Goal: Task Accomplishment & Management: Manage account settings

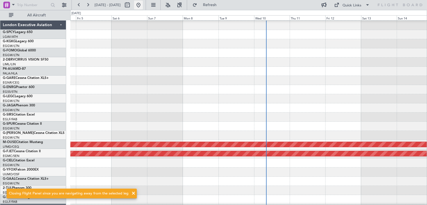
scroll to position [27, 0]
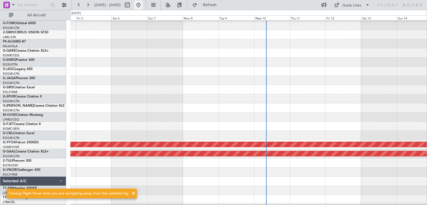
click at [143, 6] on button at bounding box center [138, 5] width 9 height 9
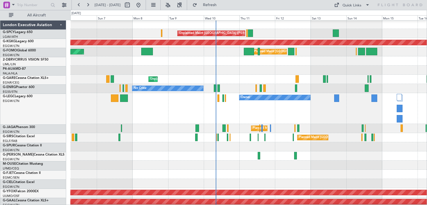
scroll to position [1, 0]
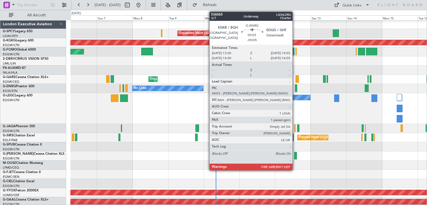
click at [295, 88] on div at bounding box center [296, 87] width 2 height 7
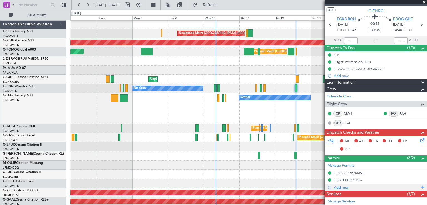
scroll to position [0, 0]
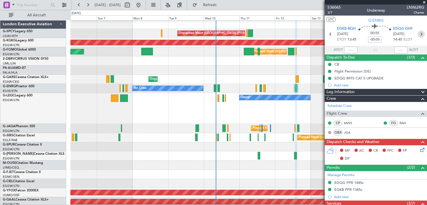
click at [417, 36] on icon at bounding box center [420, 34] width 7 height 7
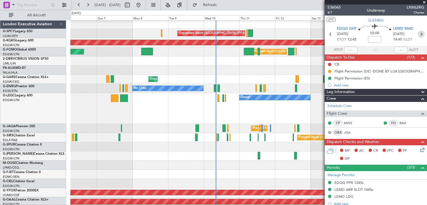
click at [418, 37] on icon at bounding box center [420, 34] width 7 height 7
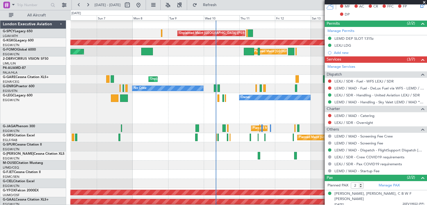
scroll to position [159, 0]
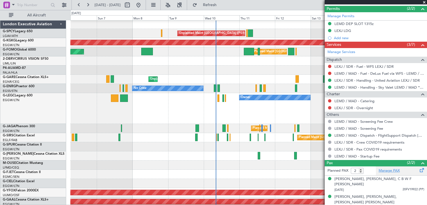
click at [382, 169] on link "Manage PAX" at bounding box center [388, 171] width 21 height 6
click at [221, 4] on span "Refresh" at bounding box center [209, 5] width 23 height 4
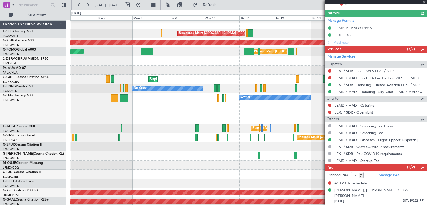
scroll to position [148, 0]
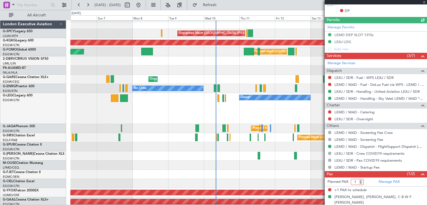
type input "1"
click at [362, 182] on input "1" at bounding box center [356, 182] width 13 height 6
click at [221, 3] on span "Refresh" at bounding box center [209, 5] width 23 height 4
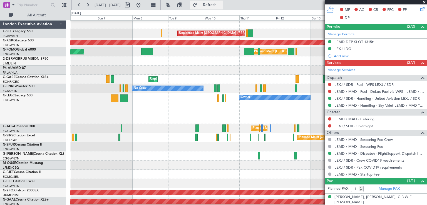
click at [221, 4] on span "Refresh" at bounding box center [209, 5] width 23 height 4
click at [423, 2] on span at bounding box center [424, 2] width 6 height 5
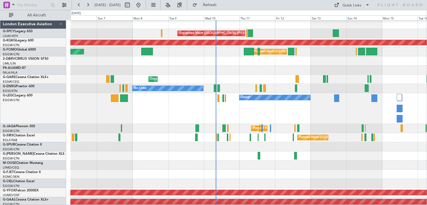
type input "0"
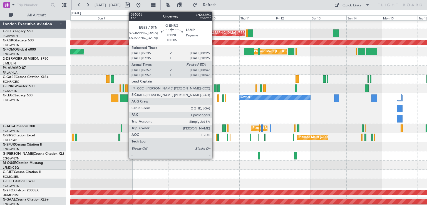
click at [214, 89] on div at bounding box center [215, 87] width 3 height 7
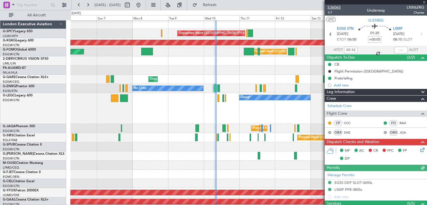
click at [338, 8] on span "536065" at bounding box center [333, 7] width 13 height 6
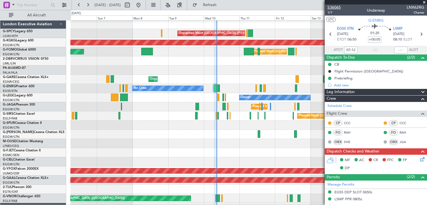
type input "08:31"
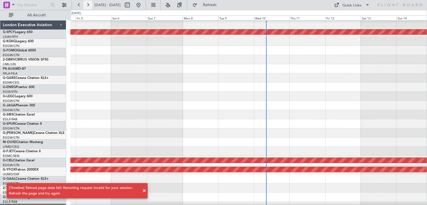
scroll to position [11, 0]
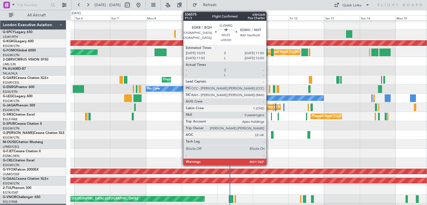
click at [269, 91] on div at bounding box center [269, 88] width 1 height 7
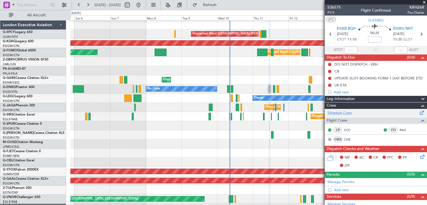
click at [344, 114] on link "Schedule Crew" at bounding box center [339, 113] width 24 height 6
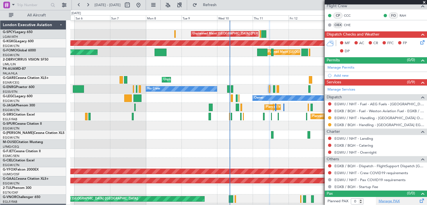
click at [389, 199] on link "Manage PAX" at bounding box center [388, 202] width 21 height 6
click at [143, 7] on button at bounding box center [138, 5] width 9 height 9
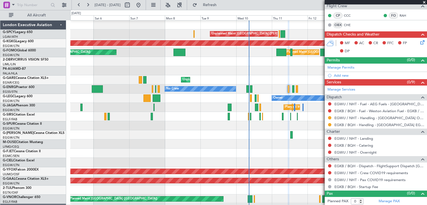
click at [424, 1] on span at bounding box center [424, 2] width 6 height 5
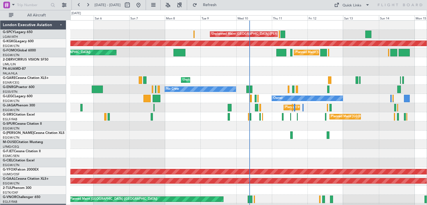
scroll to position [0, 0]
click at [285, 59] on div at bounding box center [248, 61] width 356 height 9
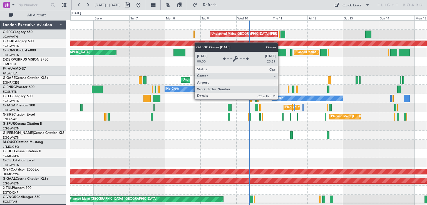
click at [280, 99] on div "Owner" at bounding box center [277, 98] width 9 height 8
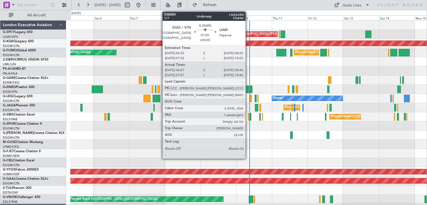
click at [248, 90] on div at bounding box center [247, 89] width 3 height 7
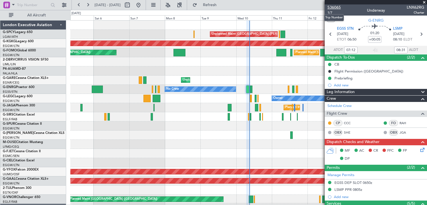
click at [335, 6] on span "536065" at bounding box center [333, 7] width 13 height 6
type input "08:12"
type input "10:31"
type input "07:12"
type input "08:31"
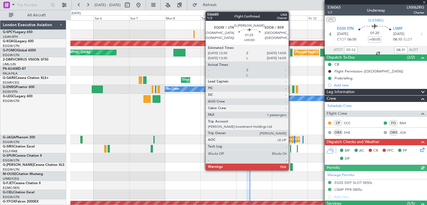
click at [291, 165] on div at bounding box center [291, 166] width 2 height 7
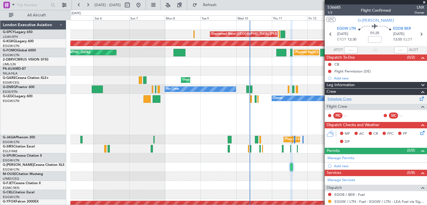
click at [343, 99] on link "Schedule Crew" at bounding box center [339, 99] width 24 height 6
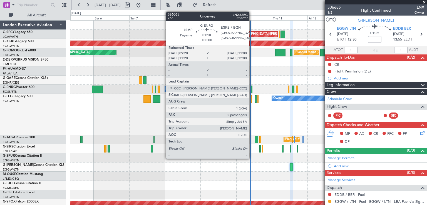
click at [251, 92] on div at bounding box center [251, 89] width 2 height 7
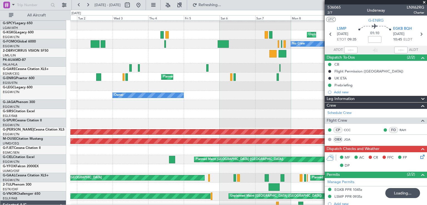
scroll to position [45, 0]
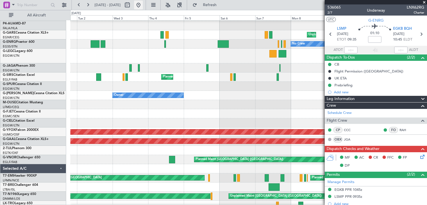
click at [143, 5] on button at bounding box center [138, 5] width 9 height 9
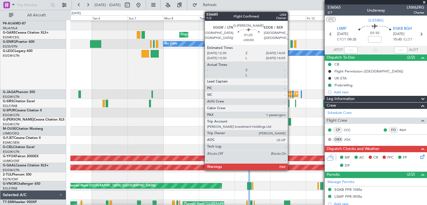
click at [290, 121] on div at bounding box center [289, 121] width 2 height 7
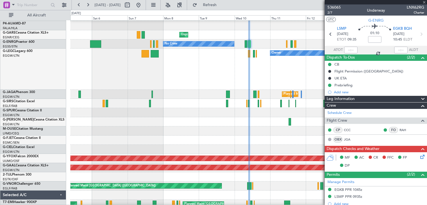
type input "1"
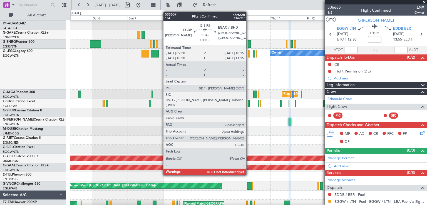
click at [249, 103] on div at bounding box center [248, 103] width 1 height 7
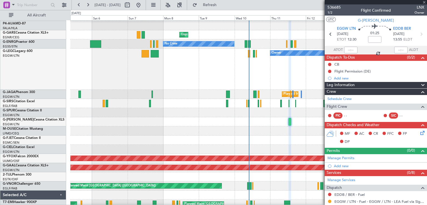
type input "+00:05"
type input "2"
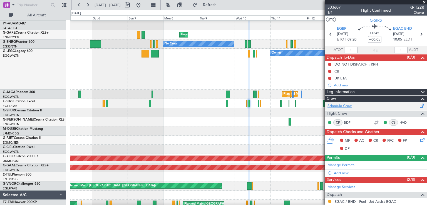
click at [342, 105] on link "Schedule Crew" at bounding box center [339, 106] width 24 height 6
click at [341, 105] on link "Schedule Crew" at bounding box center [339, 106] width 24 height 6
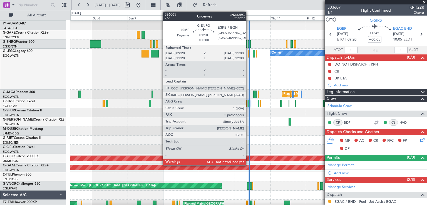
click at [248, 44] on div at bounding box center [249, 43] width 2 height 7
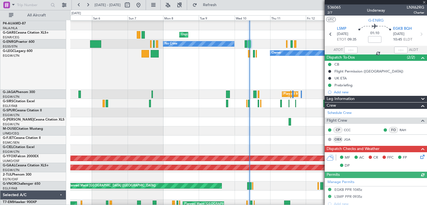
scroll to position [139, 0]
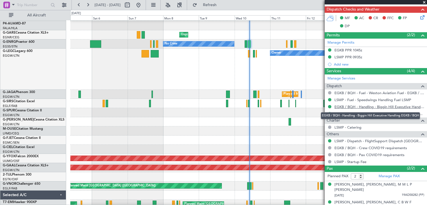
click at [347, 107] on link "EGKB / BQH - Handling - Biggin Hill Executive Handling EGKB / BQH" at bounding box center [379, 106] width 90 height 5
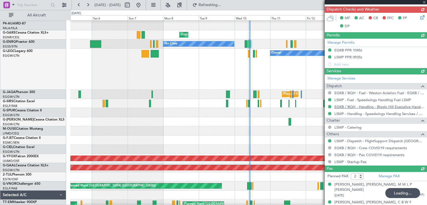
type input "10:09"
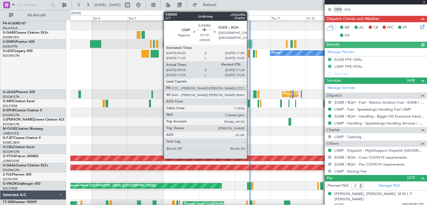
click at [249, 45] on div at bounding box center [250, 43] width 2 height 7
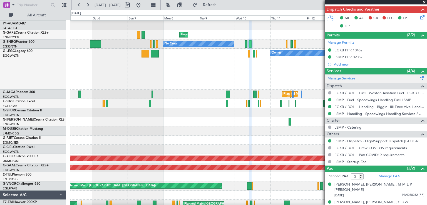
click at [347, 78] on link "Manage Services" at bounding box center [341, 79] width 28 height 6
click at [221, 7] on span "Refresh" at bounding box center [209, 5] width 23 height 4
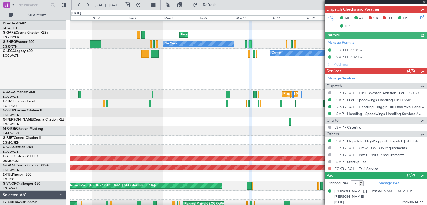
click at [329, 168] on button at bounding box center [329, 168] width 3 height 3
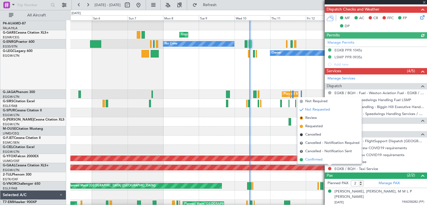
click at [306, 160] on span "Confirmed" at bounding box center [313, 160] width 17 height 6
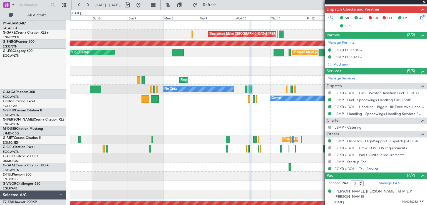
scroll to position [0, 0]
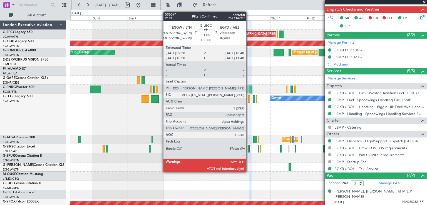
click at [249, 100] on div at bounding box center [249, 98] width 2 height 7
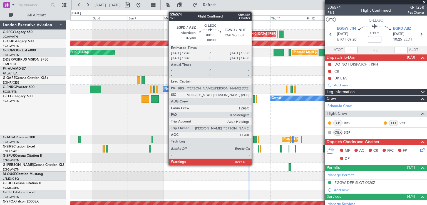
click at [254, 101] on div at bounding box center [254, 98] width 2 height 7
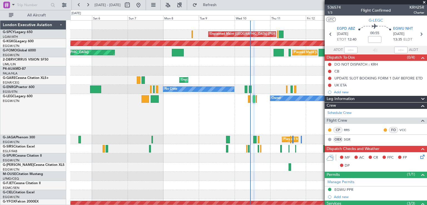
click at [424, 2] on span at bounding box center [424, 2] width 6 height 5
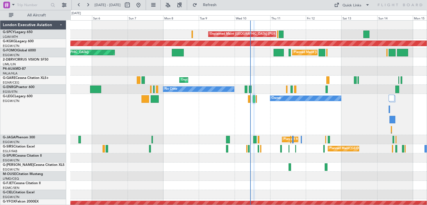
type input "0"
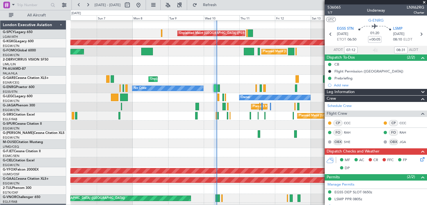
scroll to position [1, 0]
click at [424, 0] on span at bounding box center [424, 2] width 6 height 5
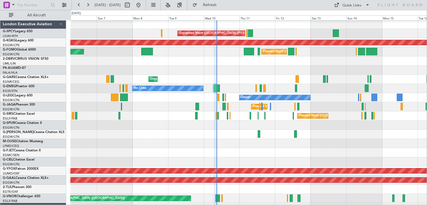
type input "0"
click at [143, 4] on button at bounding box center [138, 5] width 9 height 9
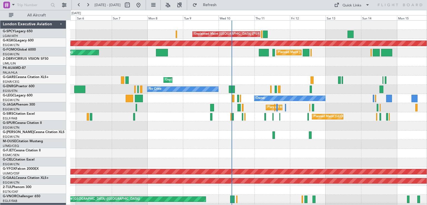
scroll to position [0, 0]
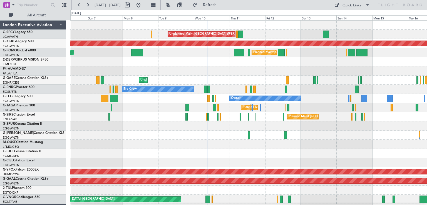
click at [230, 88] on div "Planned Maint London (Stansted) No Crew" at bounding box center [248, 89] width 356 height 9
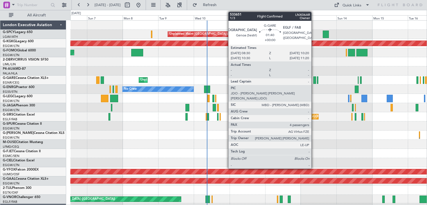
click at [314, 82] on div at bounding box center [314, 79] width 3 height 7
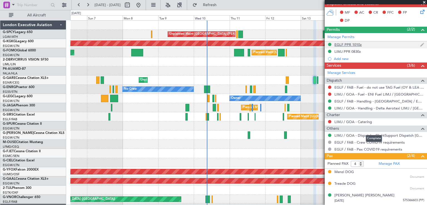
scroll to position [153, 0]
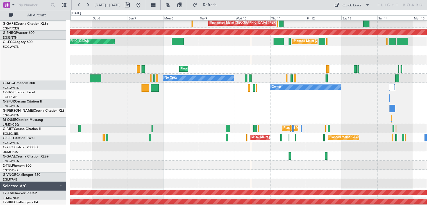
scroll to position [11, 0]
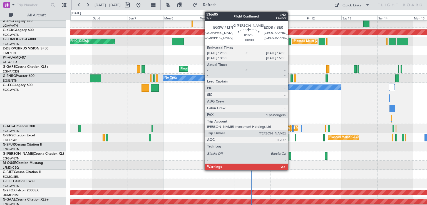
click at [290, 156] on div at bounding box center [289, 155] width 2 height 7
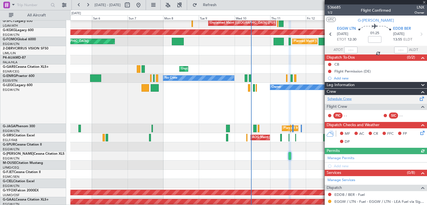
click at [347, 99] on link "Schedule Crew" at bounding box center [339, 99] width 24 height 6
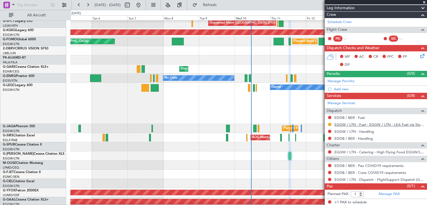
scroll to position [0, 0]
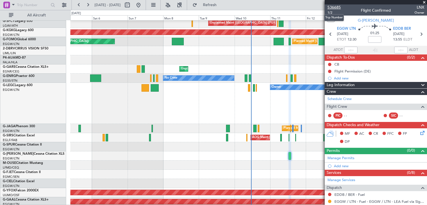
click at [337, 6] on span "536685" at bounding box center [333, 7] width 13 height 6
click at [221, 4] on span "Refresh" at bounding box center [209, 5] width 23 height 4
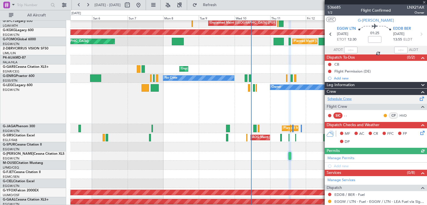
click at [347, 99] on link "Schedule Crew" at bounding box center [339, 99] width 24 height 6
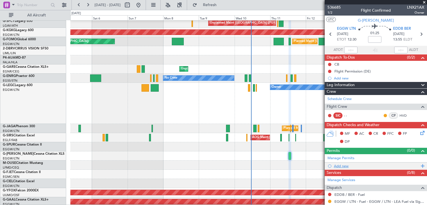
scroll to position [77, 0]
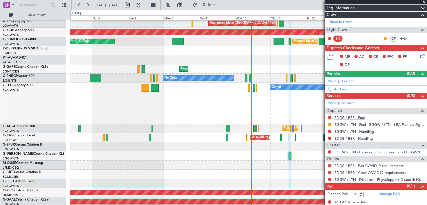
click at [360, 118] on link "EDDB / BER - Fuel" at bounding box center [349, 117] width 30 height 5
click at [219, 7] on button "Refresh" at bounding box center [206, 5] width 33 height 9
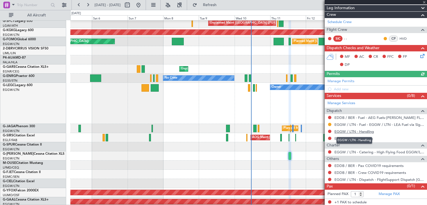
click at [366, 132] on link "EGGW / LTN - Handling" at bounding box center [353, 131] width 39 height 5
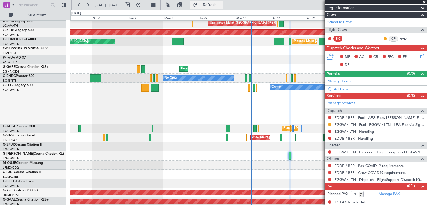
click at [221, 6] on span "Refresh" at bounding box center [209, 5] width 23 height 4
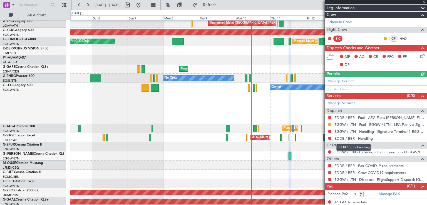
click at [363, 138] on link "EDDB / BER - Handling" at bounding box center [353, 138] width 38 height 5
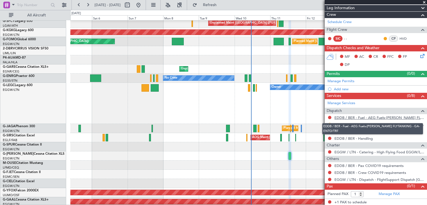
click at [391, 118] on link "EDDB / BER - Fuel - AEG Fuels-BERG FLYTANKING - GA-ENTO/TRF" at bounding box center [379, 117] width 90 height 5
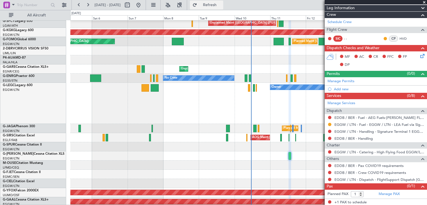
click at [221, 4] on span "Refresh" at bounding box center [209, 5] width 23 height 4
click at [361, 139] on link "EDDB / BER - Handling" at bounding box center [353, 138] width 38 height 5
click at [221, 6] on span "Refresh" at bounding box center [209, 5] width 23 height 4
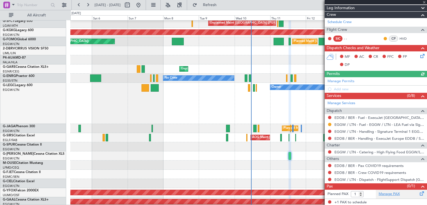
click at [388, 192] on link "Manage PAX" at bounding box center [388, 194] width 21 height 6
click at [221, 7] on span "Refresh" at bounding box center [209, 5] width 23 height 4
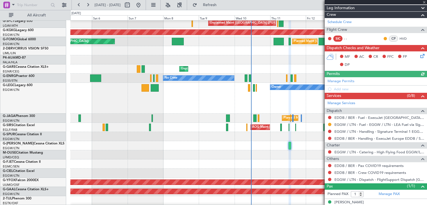
scroll to position [0, 0]
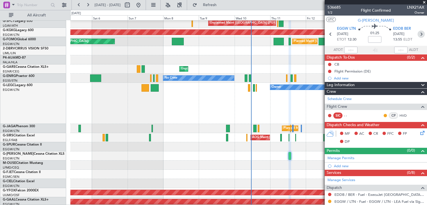
click at [417, 35] on icon at bounding box center [420, 34] width 7 height 7
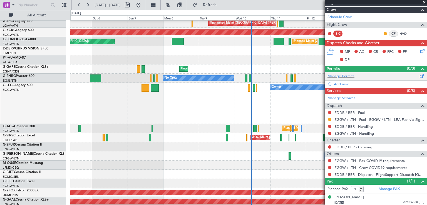
scroll to position [89, 0]
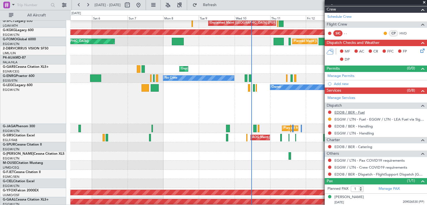
click at [360, 110] on link "EDDB / BER - Fuel" at bounding box center [349, 112] width 30 height 5
click at [223, 9] on button "Refresh" at bounding box center [206, 5] width 33 height 9
click at [366, 126] on link "EDDB / BER - Handling" at bounding box center [353, 126] width 38 height 5
click at [221, 6] on span "Refresh" at bounding box center [209, 5] width 23 height 4
click at [364, 134] on link "EGGW / LTN - Handling" at bounding box center [353, 133] width 39 height 5
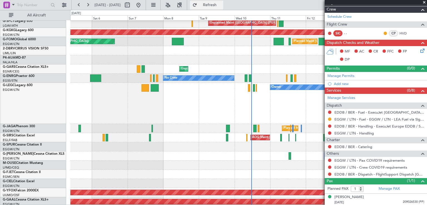
click at [221, 4] on span "Refresh" at bounding box center [209, 5] width 23 height 4
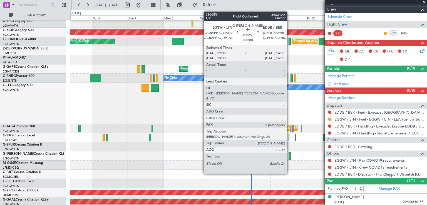
click at [289, 156] on div at bounding box center [289, 155] width 2 height 7
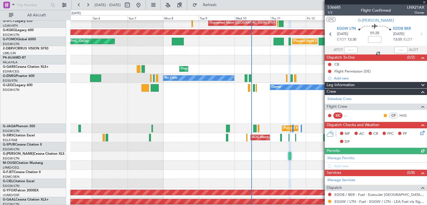
scroll to position [82, 0]
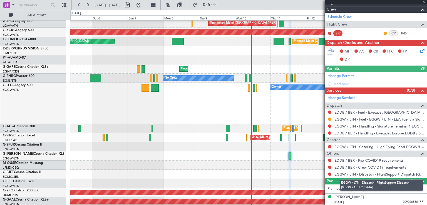
click at [346, 172] on link "EGGW / LTN - Dispatch - FlightSupport Dispatch UK" at bounding box center [379, 174] width 90 height 5
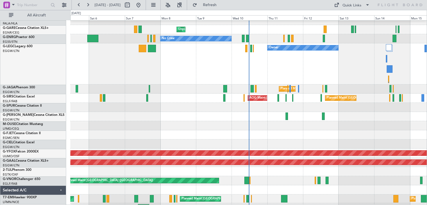
scroll to position [51, 0]
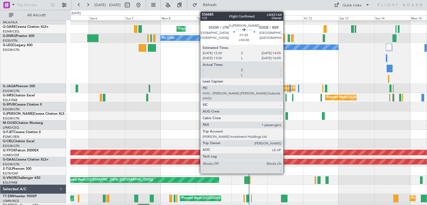
click at [285, 119] on div at bounding box center [286, 115] width 2 height 7
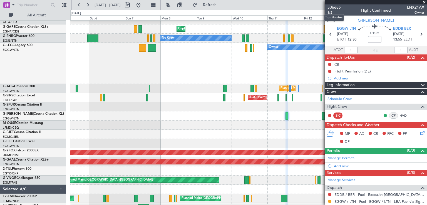
click at [339, 8] on span "536685" at bounding box center [333, 7] width 13 height 6
click at [217, 6] on span "Refresh" at bounding box center [209, 5] width 23 height 4
click at [424, 0] on span at bounding box center [424, 2] width 6 height 5
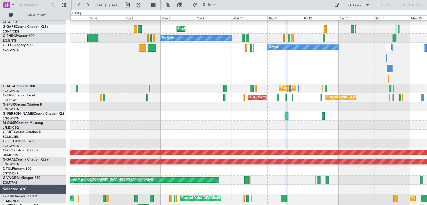
type input "0"
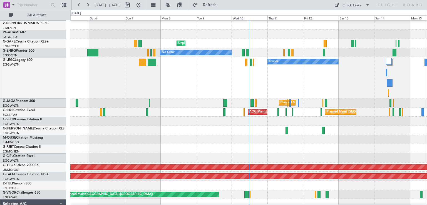
scroll to position [37, 0]
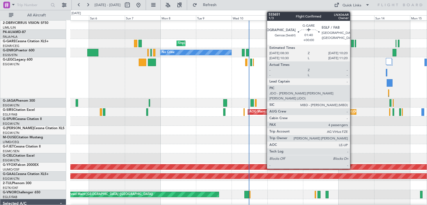
click at [352, 46] on div at bounding box center [352, 43] width 3 height 7
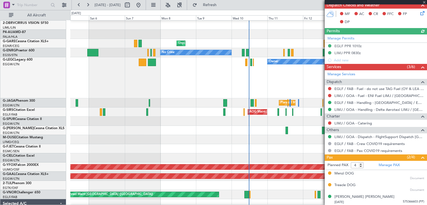
scroll to position [153, 0]
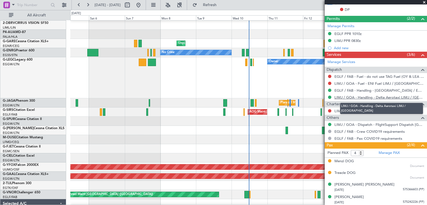
click at [380, 97] on link "LIMJ / GOA - Handling - Delta Aerotaxi LIMJ / GOA" at bounding box center [379, 97] width 90 height 5
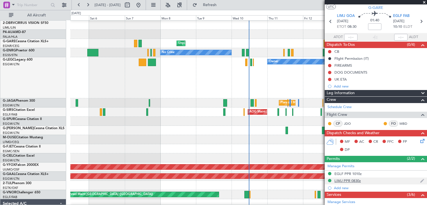
scroll to position [0, 0]
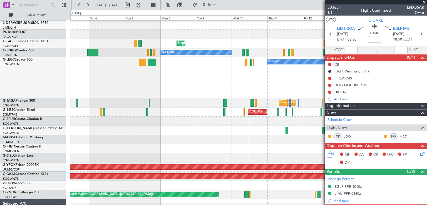
click at [424, 1] on span at bounding box center [424, 2] width 6 height 5
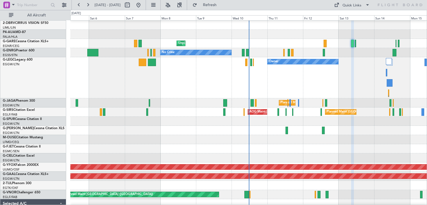
type input "0"
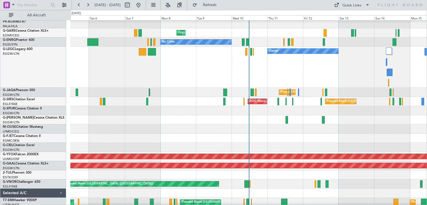
scroll to position [47, 0]
click at [89, 5] on button at bounding box center [87, 5] width 9 height 9
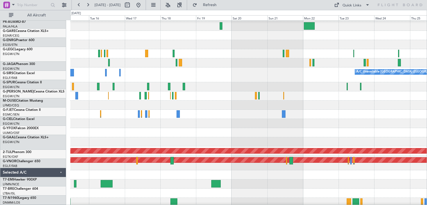
scroll to position [27, 0]
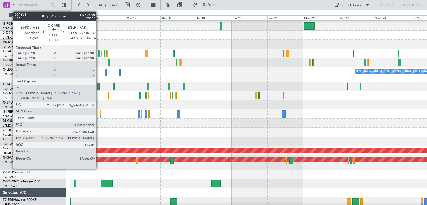
click at [99, 56] on div at bounding box center [99, 53] width 2 height 7
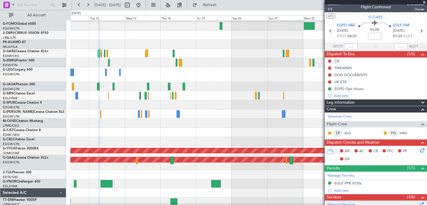
scroll to position [0, 0]
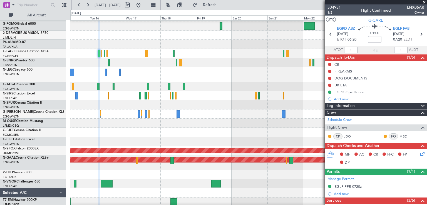
click at [334, 7] on span "534951" at bounding box center [333, 7] width 13 height 6
click at [423, 1] on span at bounding box center [424, 2] width 6 height 5
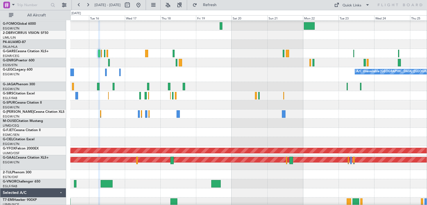
type input "0"
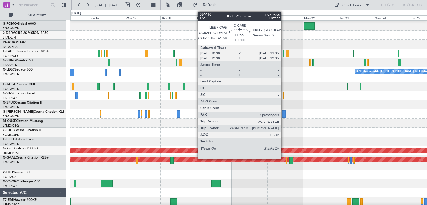
click at [283, 55] on div at bounding box center [283, 53] width 2 height 7
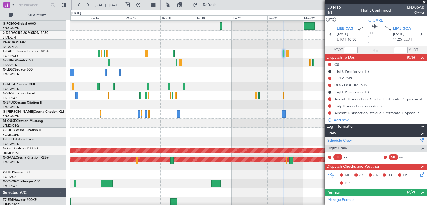
click at [347, 141] on link "Schedule Crew" at bounding box center [339, 141] width 24 height 6
click at [221, 6] on span "Refresh" at bounding box center [209, 5] width 23 height 4
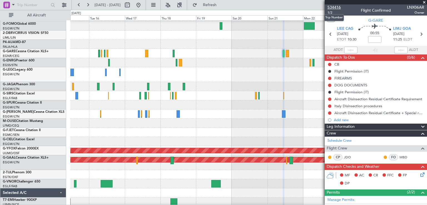
click at [338, 7] on span "534416" at bounding box center [333, 7] width 13 height 6
click at [143, 6] on button at bounding box center [138, 5] width 9 height 9
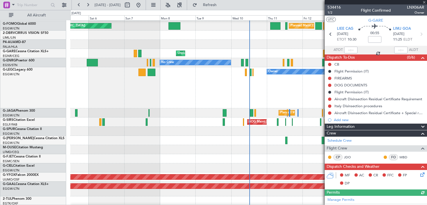
click at [228, 10] on div "0 0 Fri 5 Sat 6 Sun 7 Mon 8 Tue 9 Wed 10 Thu 11 Sep 2025 Fri 12 Sat 13 Sun 14 M…" at bounding box center [249, 15] width 356 height 10
click at [221, 6] on span "Refresh" at bounding box center [209, 5] width 23 height 4
click at [423, 2] on span at bounding box center [424, 2] width 6 height 5
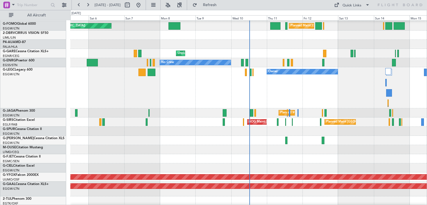
type input "0"
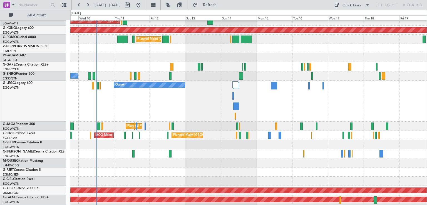
click at [195, 105] on div "Owner" at bounding box center [248, 101] width 356 height 41
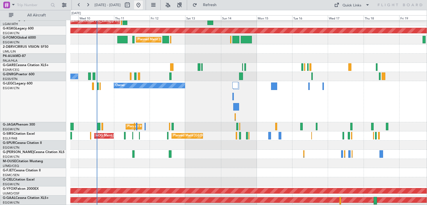
click at [143, 7] on button at bounding box center [138, 5] width 9 height 9
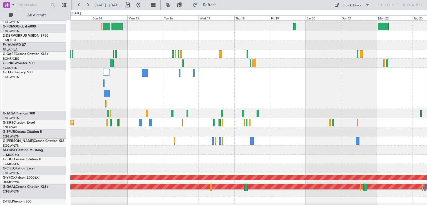
scroll to position [26, 0]
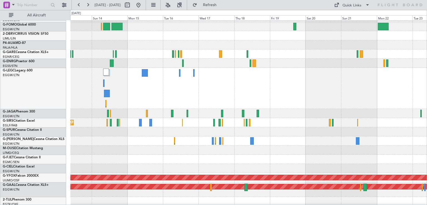
click at [270, 150] on div at bounding box center [248, 150] width 356 height 9
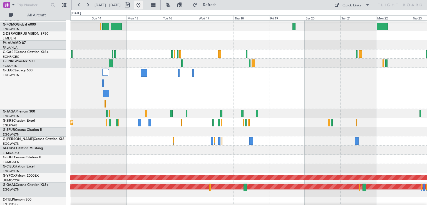
click at [143, 7] on button at bounding box center [138, 5] width 9 height 9
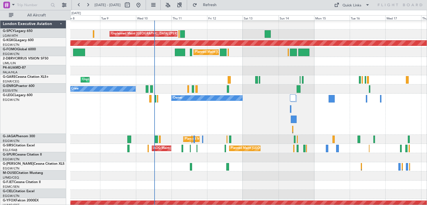
scroll to position [0, 0]
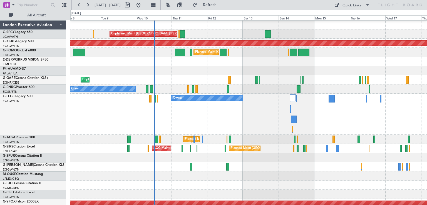
click at [251, 120] on div "Owner" at bounding box center [248, 114] width 356 height 41
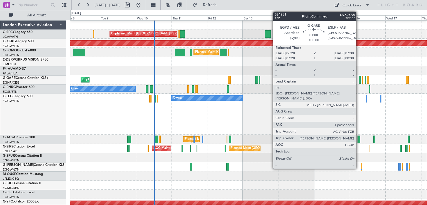
click at [359, 81] on div at bounding box center [360, 79] width 2 height 7
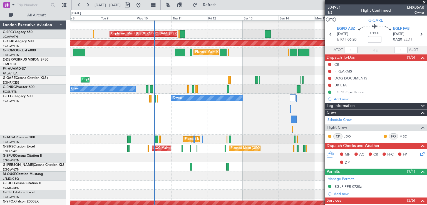
click at [331, 14] on span "1/2" at bounding box center [333, 12] width 13 height 5
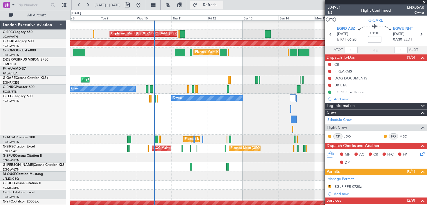
click at [221, 4] on span "Refresh" at bounding box center [209, 5] width 23 height 4
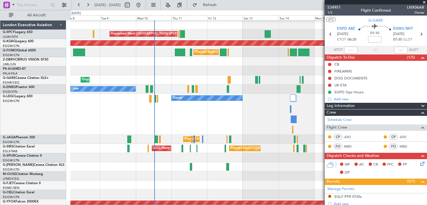
scroll to position [6, 0]
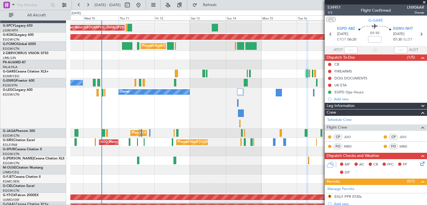
click at [212, 89] on div "Owner" at bounding box center [248, 107] width 356 height 41
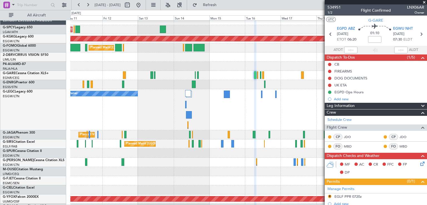
scroll to position [5, 0]
click at [225, 78] on div "Unplanned Maint [PERSON_NAME]" at bounding box center [248, 75] width 356 height 9
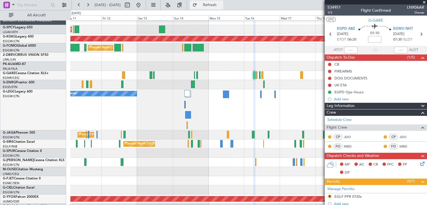
click at [218, 9] on button "Refresh" at bounding box center [206, 5] width 33 height 9
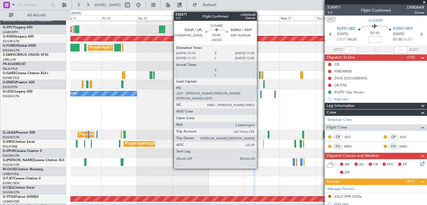
click at [259, 77] on div at bounding box center [259, 74] width 1 height 7
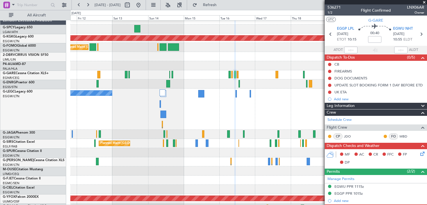
scroll to position [5, 0]
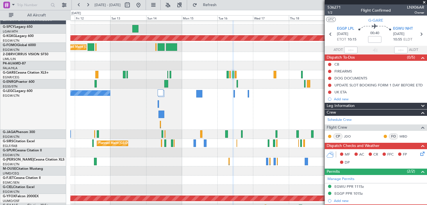
click at [269, 89] on div "Owner A/C Unavailable London (Luton)" at bounding box center [248, 109] width 356 height 41
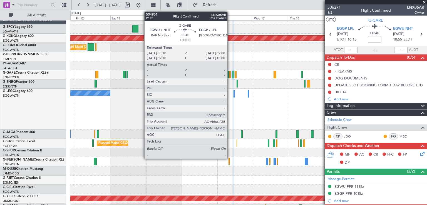
click at [230, 76] on div at bounding box center [229, 74] width 1 height 7
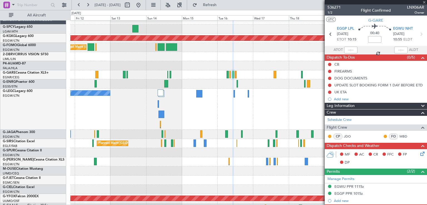
type input "0"
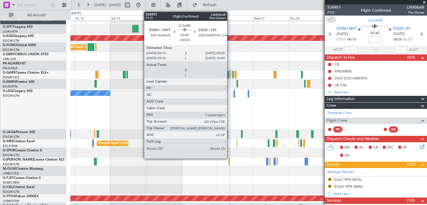
click at [229, 77] on div at bounding box center [229, 74] width 1 height 7
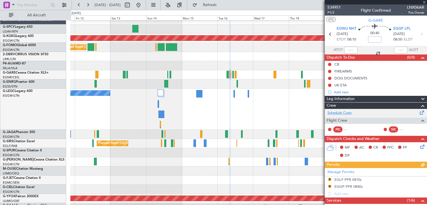
click at [347, 112] on link "Schedule Crew" at bounding box center [339, 113] width 24 height 6
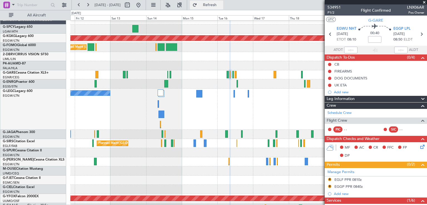
click at [221, 5] on span "Refresh" at bounding box center [209, 5] width 23 height 4
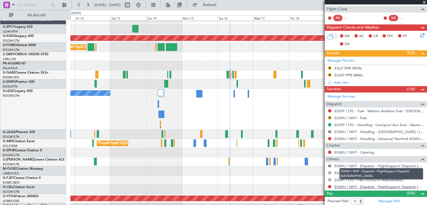
click at [341, 185] on link "EGWU / NHT - Dispatch - FlightSupport Dispatch [GEOGRAPHIC_DATA]" at bounding box center [379, 186] width 90 height 5
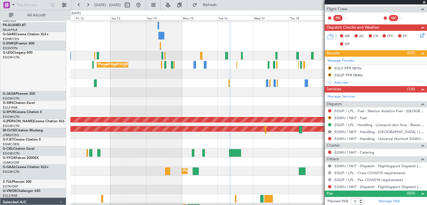
scroll to position [84, 0]
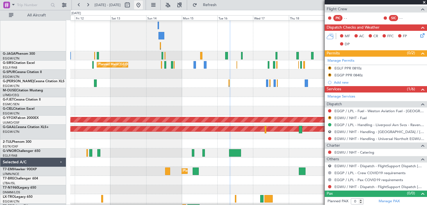
click at [143, 4] on button at bounding box center [138, 5] width 9 height 9
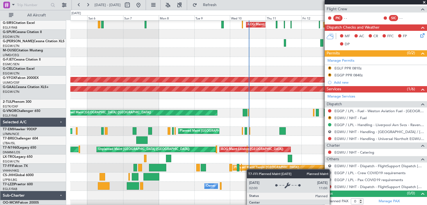
scroll to position [124, 0]
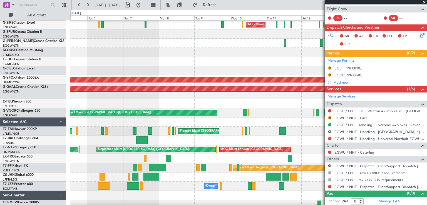
click at [424, 1] on span at bounding box center [424, 2] width 6 height 5
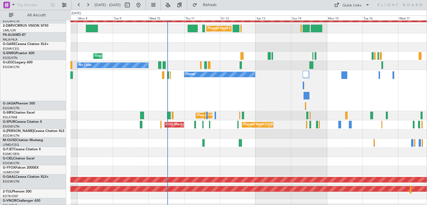
scroll to position [24, 0]
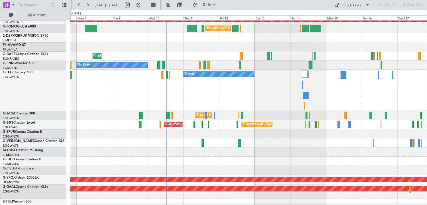
click at [232, 88] on div "Owner" at bounding box center [248, 90] width 356 height 41
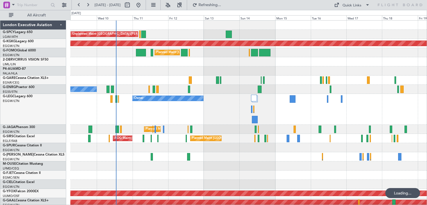
scroll to position [0, 0]
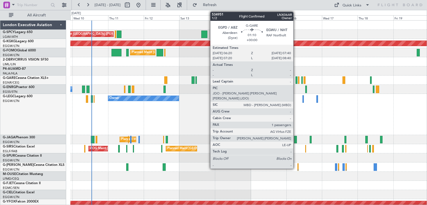
click at [295, 82] on div at bounding box center [296, 79] width 2 height 7
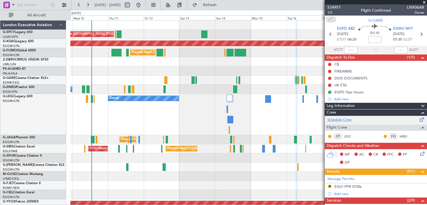
click at [345, 119] on link "Schedule Crew" at bounding box center [339, 120] width 24 height 6
click at [423, 1] on span at bounding box center [424, 2] width 6 height 5
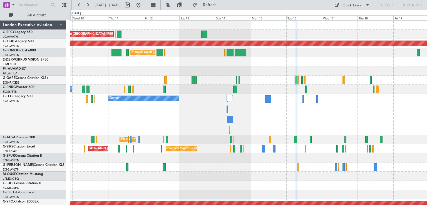
type input "0"
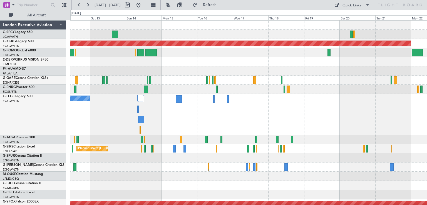
click at [230, 148] on div "Planned Maint [GEOGRAPHIC_DATA] ([GEOGRAPHIC_DATA]) AOG Maint [PERSON_NAME]" at bounding box center [248, 148] width 356 height 9
click at [143, 9] on button at bounding box center [138, 5] width 9 height 9
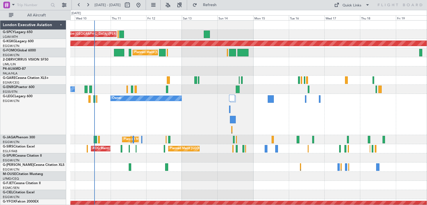
click at [138, 131] on div "Owner" at bounding box center [248, 114] width 356 height 41
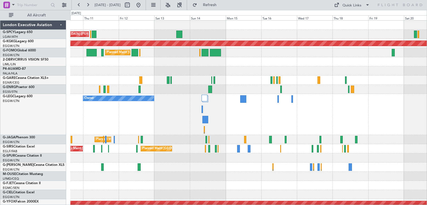
scroll to position [1, 0]
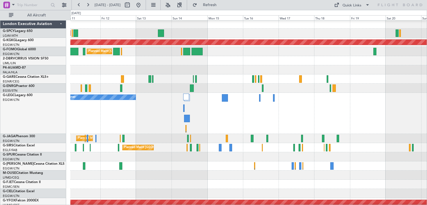
click at [259, 162] on div at bounding box center [248, 165] width 356 height 9
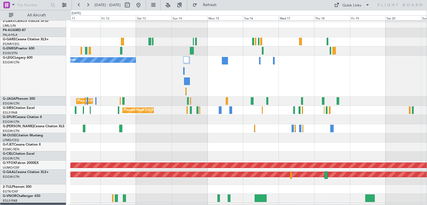
scroll to position [38, 0]
click at [143, 4] on button at bounding box center [138, 5] width 9 height 9
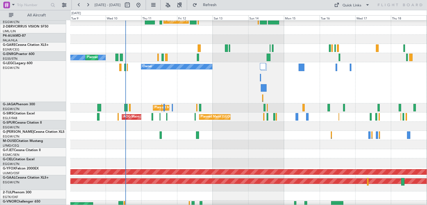
click at [147, 92] on div "Owner" at bounding box center [248, 82] width 356 height 41
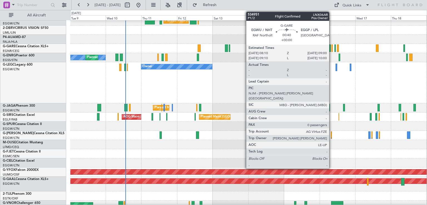
click at [331, 50] on div at bounding box center [331, 47] width 1 height 7
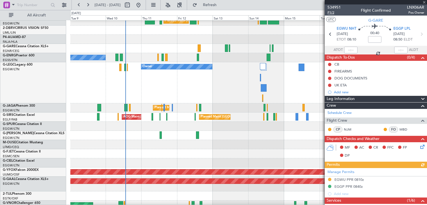
click at [331, 12] on span "P1/2" at bounding box center [333, 12] width 13 height 5
click at [221, 3] on span "Refresh" at bounding box center [209, 5] width 23 height 4
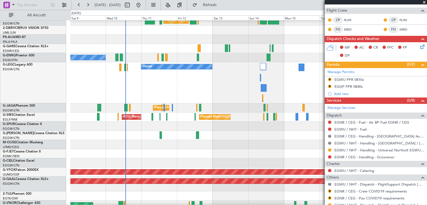
scroll to position [128, 0]
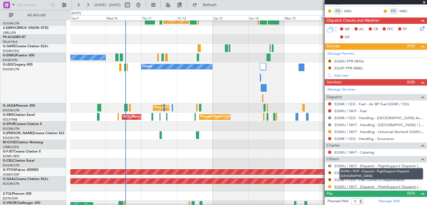
click at [348, 185] on link "EGWU / NHT - Dispatch - FlightSupport Dispatch [GEOGRAPHIC_DATA]" at bounding box center [379, 186] width 90 height 5
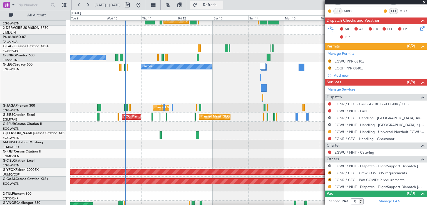
click at [221, 5] on span "Refresh" at bounding box center [209, 5] width 23 height 4
click at [423, 1] on div at bounding box center [375, 2] width 102 height 4
click at [423, 2] on span at bounding box center [424, 2] width 6 height 5
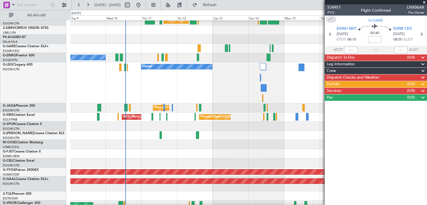
scroll to position [0, 0]
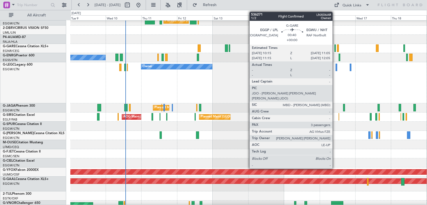
click at [335, 51] on div at bounding box center [334, 47] width 1 height 7
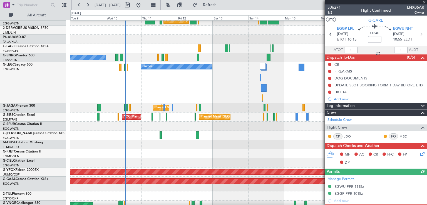
click at [331, 12] on span "1/2" at bounding box center [333, 12] width 13 height 5
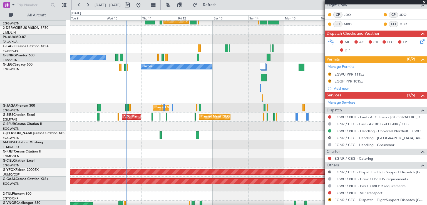
scroll to position [123, 0]
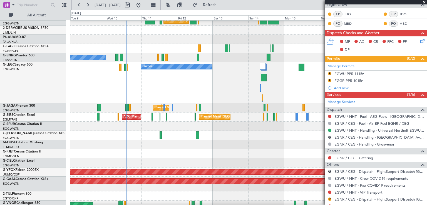
click at [424, 2] on span at bounding box center [424, 2] width 6 height 5
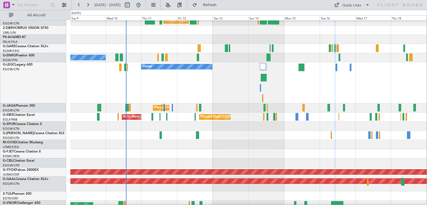
type input "0"
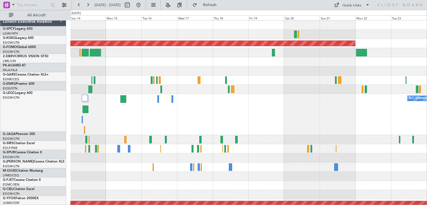
scroll to position [0, 0]
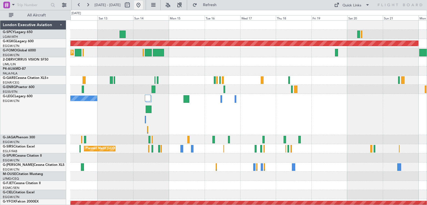
click at [143, 6] on button at bounding box center [138, 5] width 9 height 9
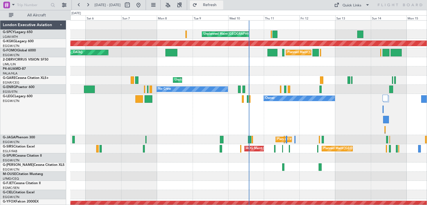
click at [219, 6] on span "Refresh" at bounding box center [209, 5] width 23 height 4
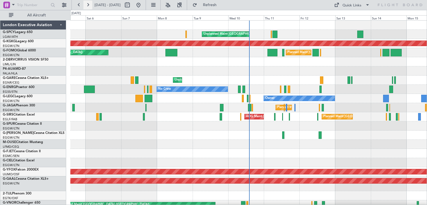
click at [88, 4] on button at bounding box center [87, 5] width 9 height 9
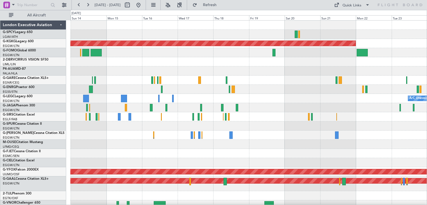
click at [348, 137] on div at bounding box center [248, 135] width 356 height 9
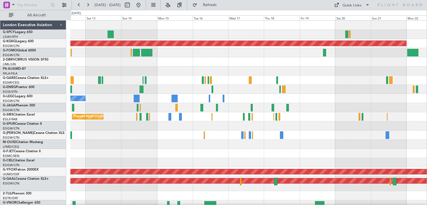
click at [339, 124] on div "Unplanned Maint [GEOGRAPHIC_DATA] ([PERSON_NAME] Intl) AOG Maint [GEOGRAPHIC_DA…" at bounding box center [248, 152] width 356 height 262
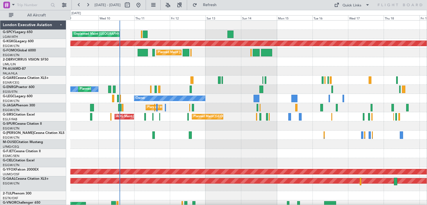
click at [228, 102] on div "Unplanned Maint [GEOGRAPHIC_DATA] ([PERSON_NAME] Intl) AOG Maint [GEOGRAPHIC_DA…" at bounding box center [248, 152] width 356 height 262
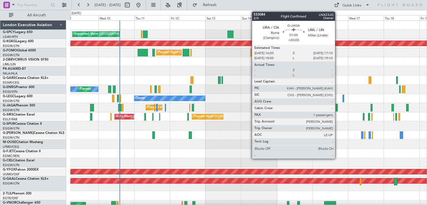
click at [337, 109] on div at bounding box center [336, 107] width 2 height 7
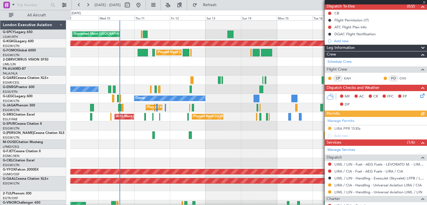
scroll to position [54, 0]
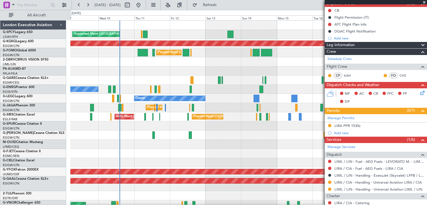
click at [423, 1] on span at bounding box center [424, 2] width 6 height 5
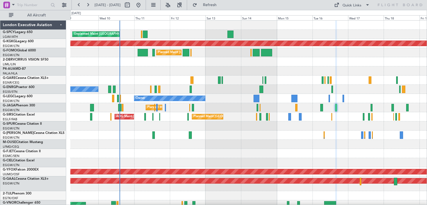
type input "0"
click at [143, 6] on button at bounding box center [138, 5] width 9 height 9
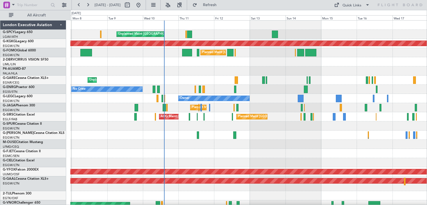
click at [175, 76] on div "Unplanned Maint [PERSON_NAME]" at bounding box center [248, 80] width 356 height 9
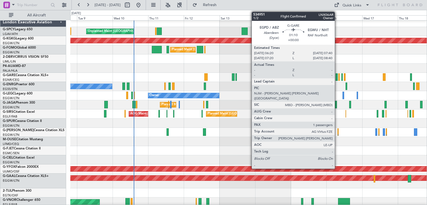
click at [337, 79] on div at bounding box center [336, 76] width 2 height 7
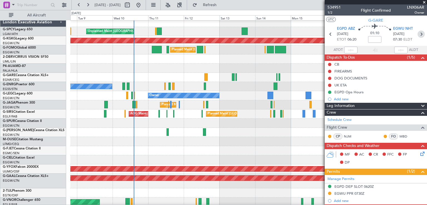
click at [419, 32] on icon at bounding box center [420, 34] width 7 height 7
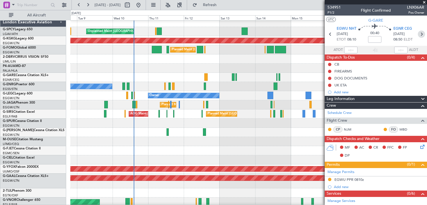
click at [417, 34] on icon at bounding box center [420, 34] width 7 height 7
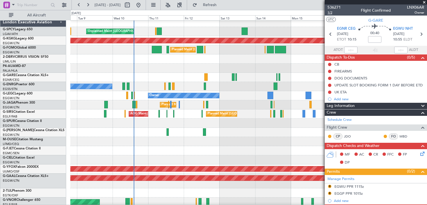
click at [331, 13] on span "1/2" at bounding box center [333, 12] width 13 height 5
click at [221, 4] on span "Refresh" at bounding box center [209, 5] width 23 height 4
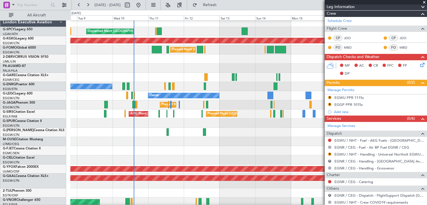
scroll to position [103, 0]
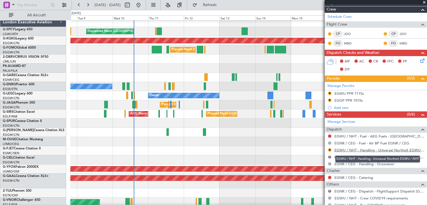
click at [385, 149] on link "EGWU / NHT - Handling - Universal Northolt EGWU / NHT" at bounding box center [379, 150] width 90 height 5
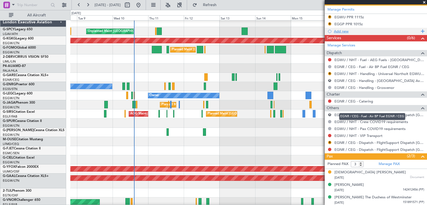
scroll to position [180, 0]
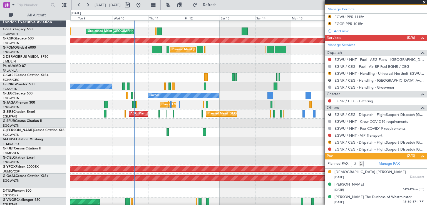
click at [298, 147] on div at bounding box center [248, 150] width 356 height 9
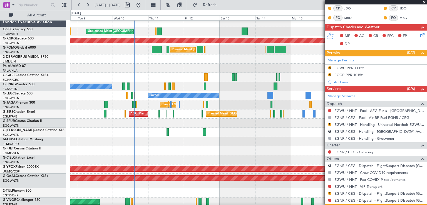
scroll to position [0, 0]
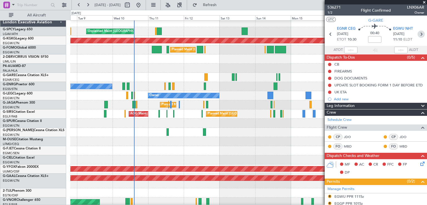
click at [419, 35] on icon at bounding box center [420, 34] width 7 height 7
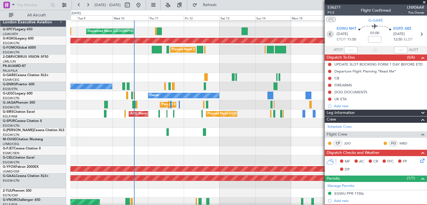
click at [330, 33] on icon at bounding box center [329, 34] width 7 height 7
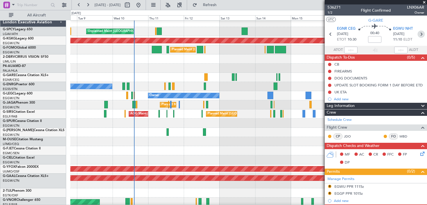
click at [418, 35] on icon at bounding box center [420, 34] width 7 height 7
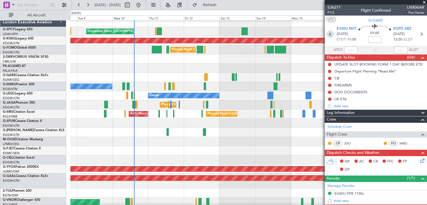
click at [330, 37] on icon at bounding box center [329, 34] width 7 height 7
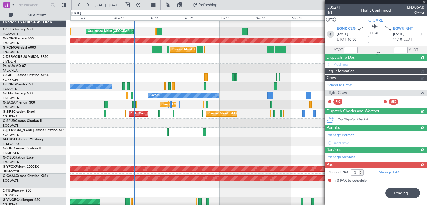
type input "0"
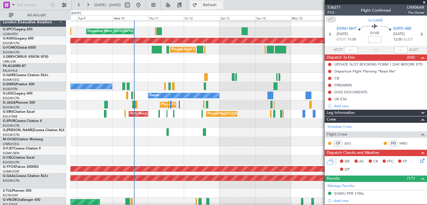
click at [221, 7] on span "Refresh" at bounding box center [209, 5] width 23 height 4
click at [143, 4] on button at bounding box center [138, 5] width 9 height 9
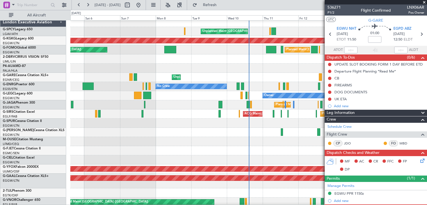
click at [424, 1] on span at bounding box center [424, 2] width 6 height 5
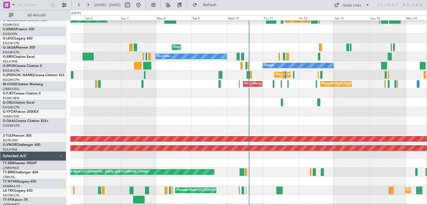
scroll to position [32, 0]
